Goal: Obtain resource: Download file/media

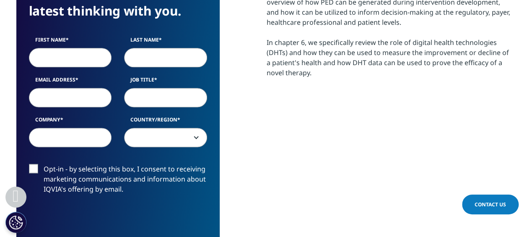
scroll to position [504, 0]
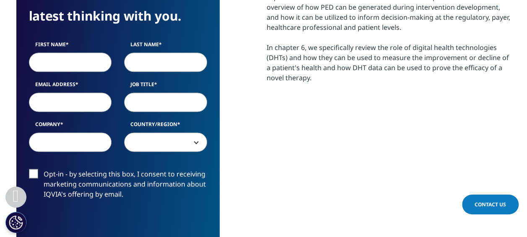
click at [54, 66] on input "First Name" at bounding box center [70, 61] width 83 height 19
type input "[PERSON_NAME]"
type input "[PERSON_NAME][EMAIL_ADDRESS][PERSON_NAME][DOMAIN_NAME]"
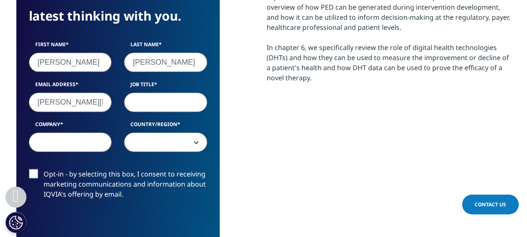
type input "HEOR"
type input "BI"
select select "[GEOGRAPHIC_DATA]"
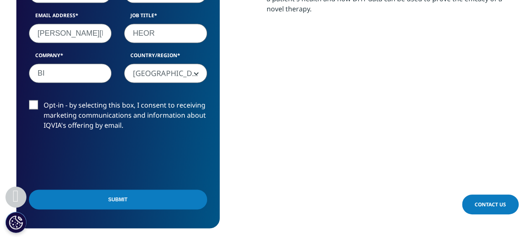
scroll to position [629, 0]
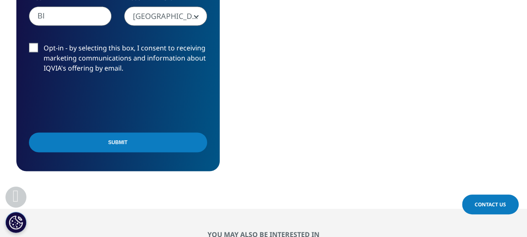
drag, startPoint x: 84, startPoint y: 136, endPoint x: 87, endPoint y: 139, distance: 4.5
click at [84, 136] on input "Submit" at bounding box center [118, 142] width 178 height 20
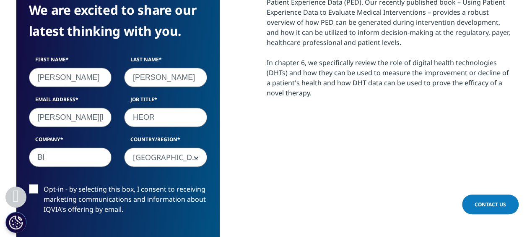
scroll to position [488, 0]
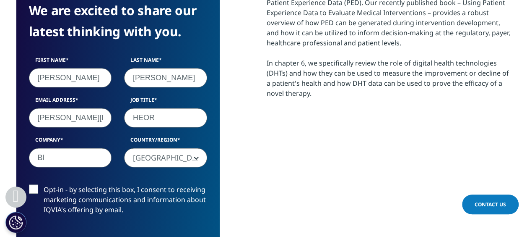
click at [32, 190] on label "Opt-in - by selecting this box, I consent to receiving marketing communications…" at bounding box center [118, 201] width 178 height 35
click at [44, 184] on input "Opt-in - by selecting this box, I consent to receiving marketing communications…" at bounding box center [44, 184] width 0 height 0
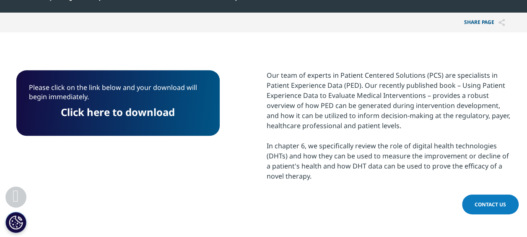
scroll to position [404, 0]
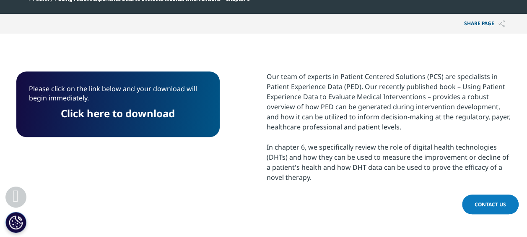
click at [137, 115] on link "Click here to download" at bounding box center [118, 113] width 114 height 14
